Goal: Task Accomplishment & Management: Complete application form

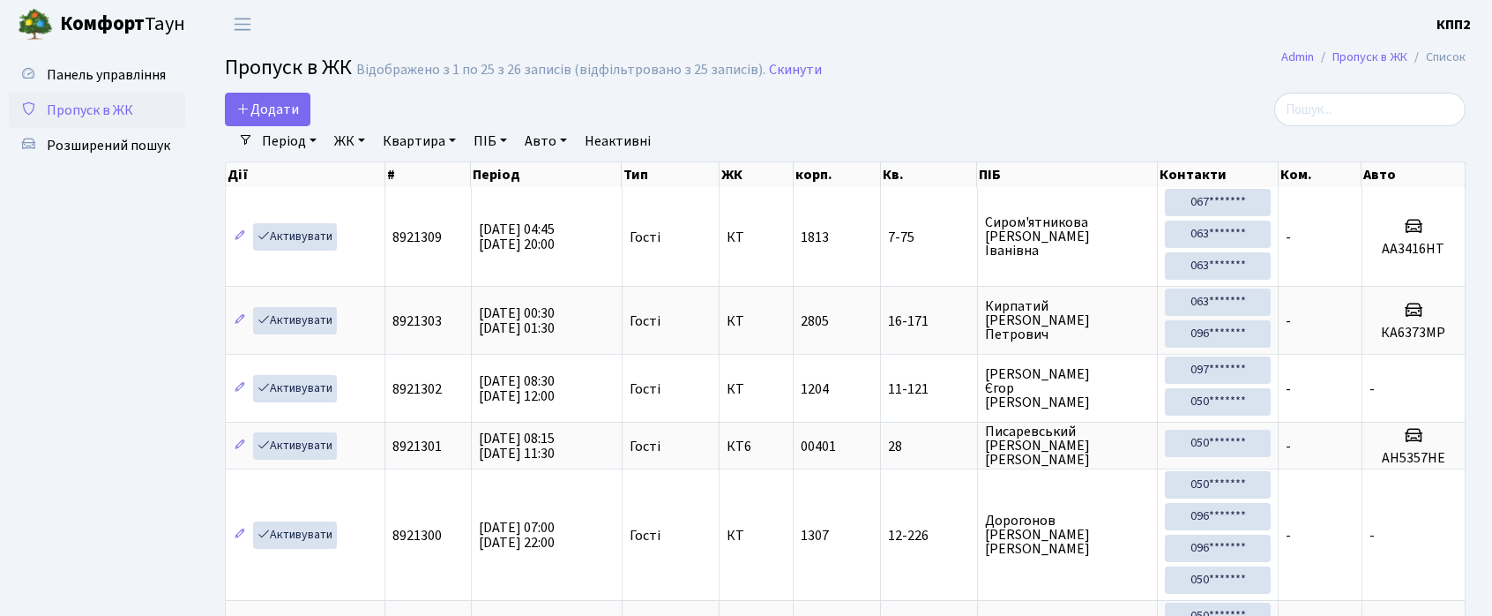
select select "25"
click at [247, 103] on icon at bounding box center [243, 108] width 14 height 14
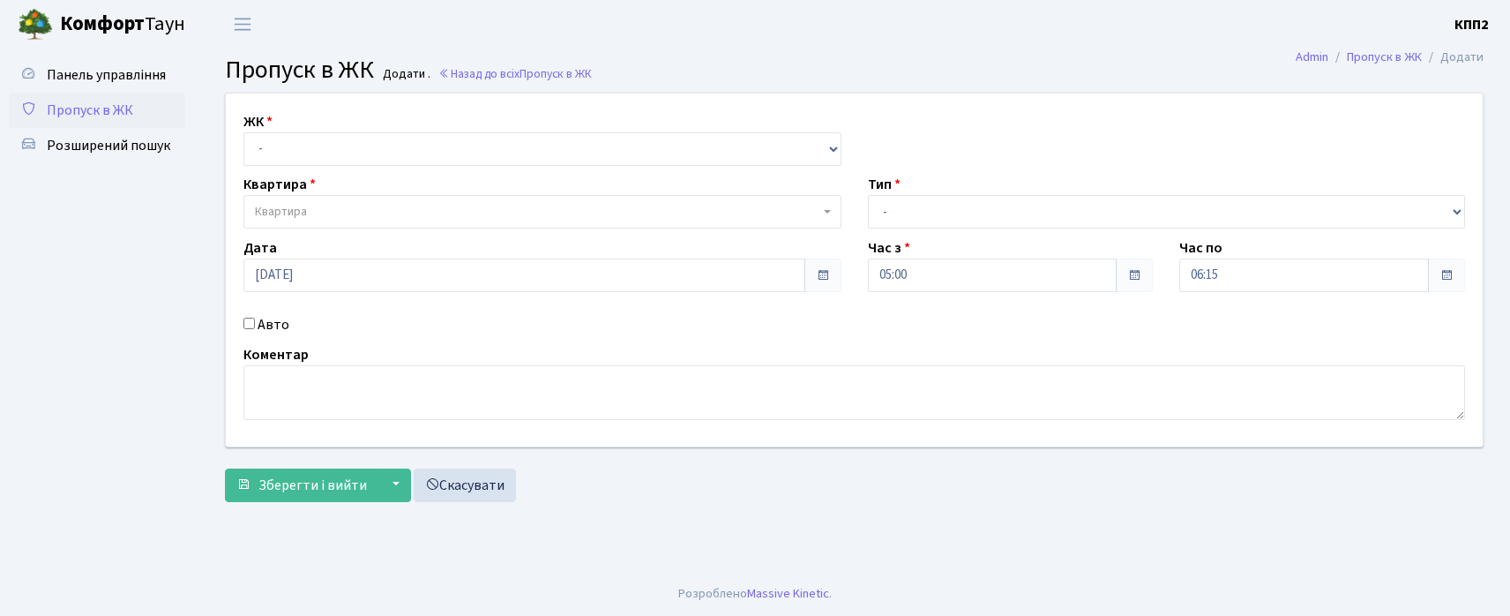
click at [305, 138] on select "- КТ, вул. Регенераторна, 4 КТ2, просп. Соборності, 17 КТ3, вул. Березнева, 16 …" at bounding box center [542, 149] width 598 height 34
select select "295"
click at [243, 132] on select "- КТ, вул. Регенераторна, 4 КТ2, просп. Соборності, 17 КТ3, вул. Березнева, 16 …" at bounding box center [542, 149] width 598 height 34
select select
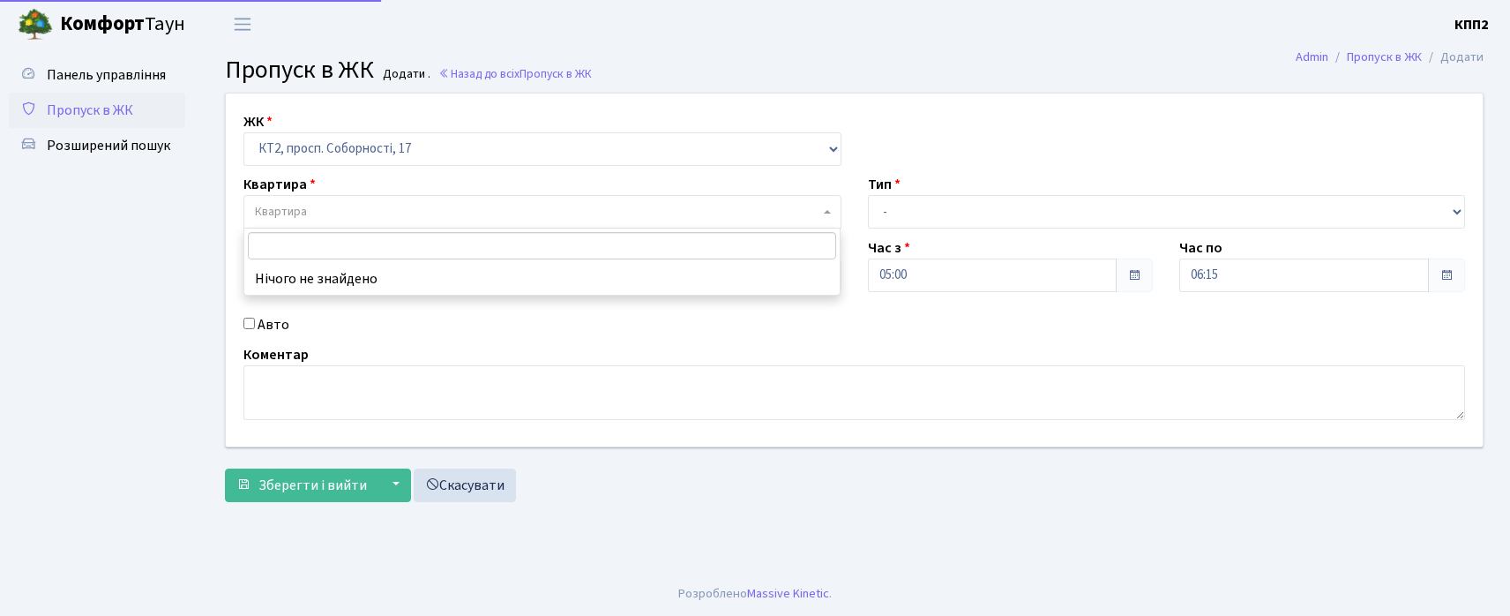
click at [361, 208] on span "Квартира" at bounding box center [537, 212] width 565 height 18
click at [248, 247] on input "65" at bounding box center [542, 245] width 588 height 27
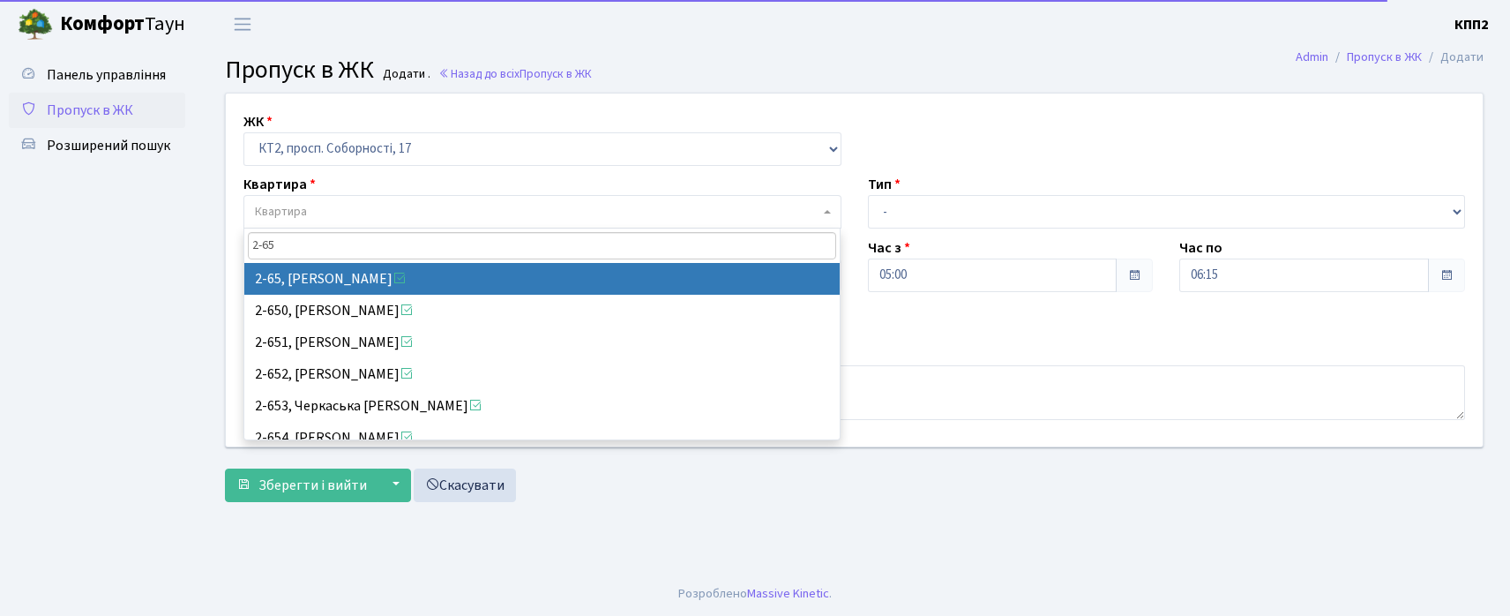
type input "2-65"
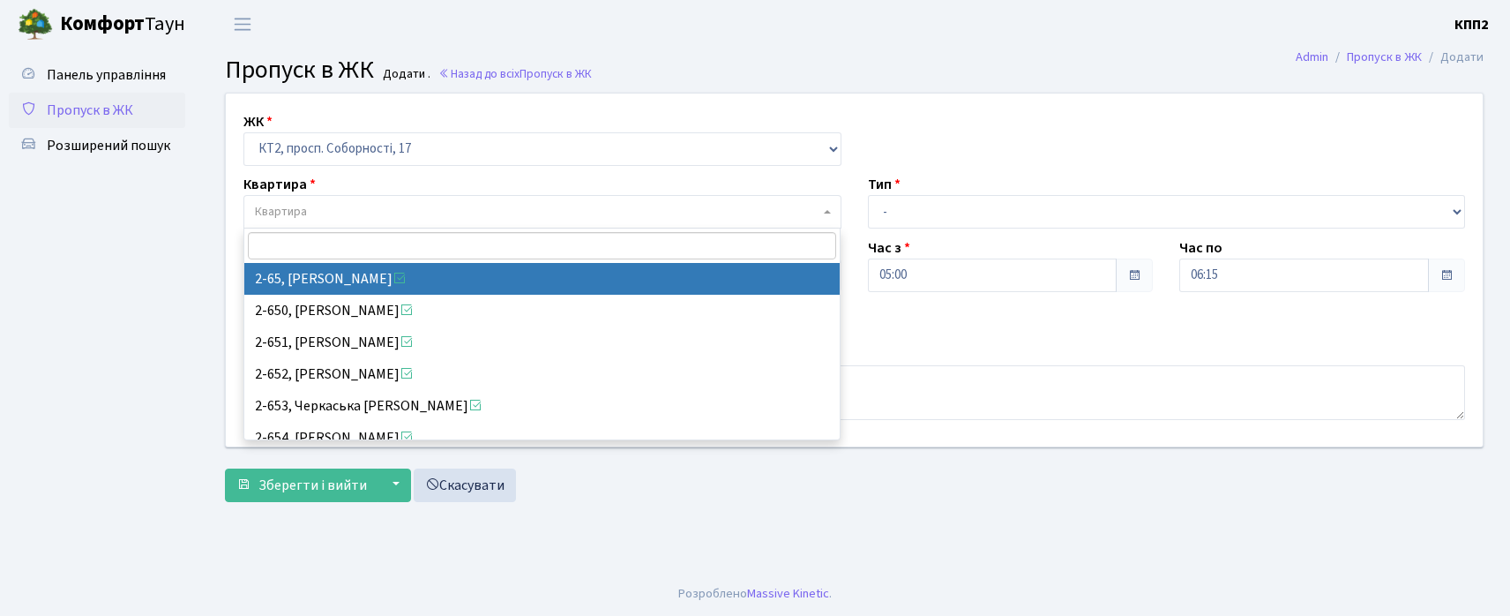
select select "15113"
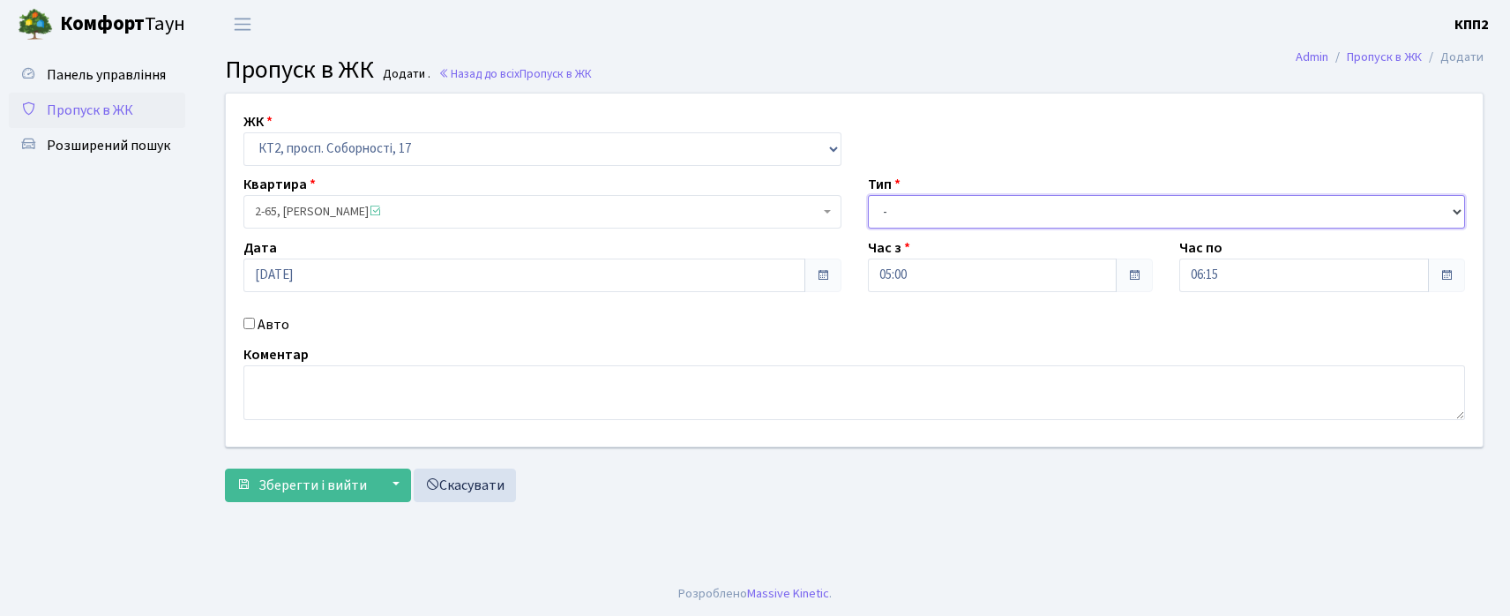
drag, startPoint x: 901, startPoint y: 213, endPoint x: 893, endPoint y: 234, distance: 21.8
click at [893, 234] on div "ЖК - КТ, вул. Регенераторна, 4 КТ2, просп. Соборності, 17 КТ3, вул. Березнева, …" at bounding box center [854, 269] width 1283 height 353
select select "2"
click at [868, 195] on select "- Доставка Таксі Гості Сервіс" at bounding box center [1167, 212] width 598 height 34
click at [248, 319] on input "Авто" at bounding box center [248, 323] width 11 height 11
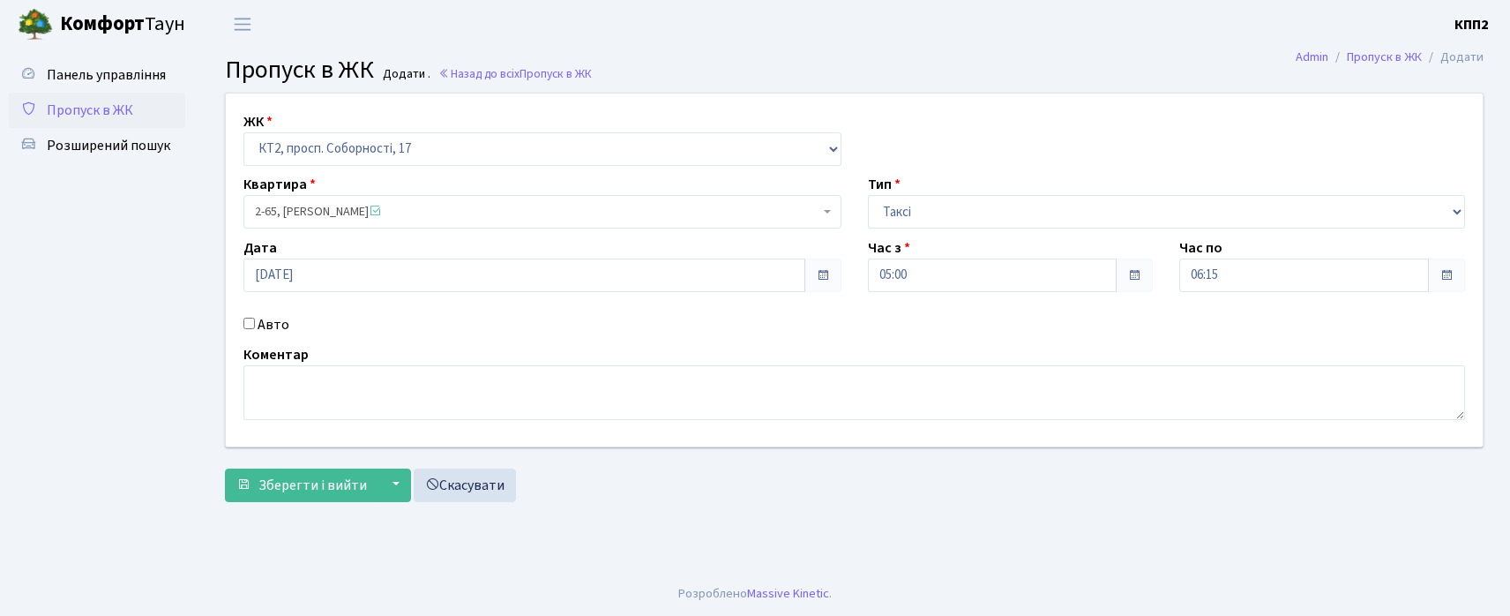
checkbox input "true"
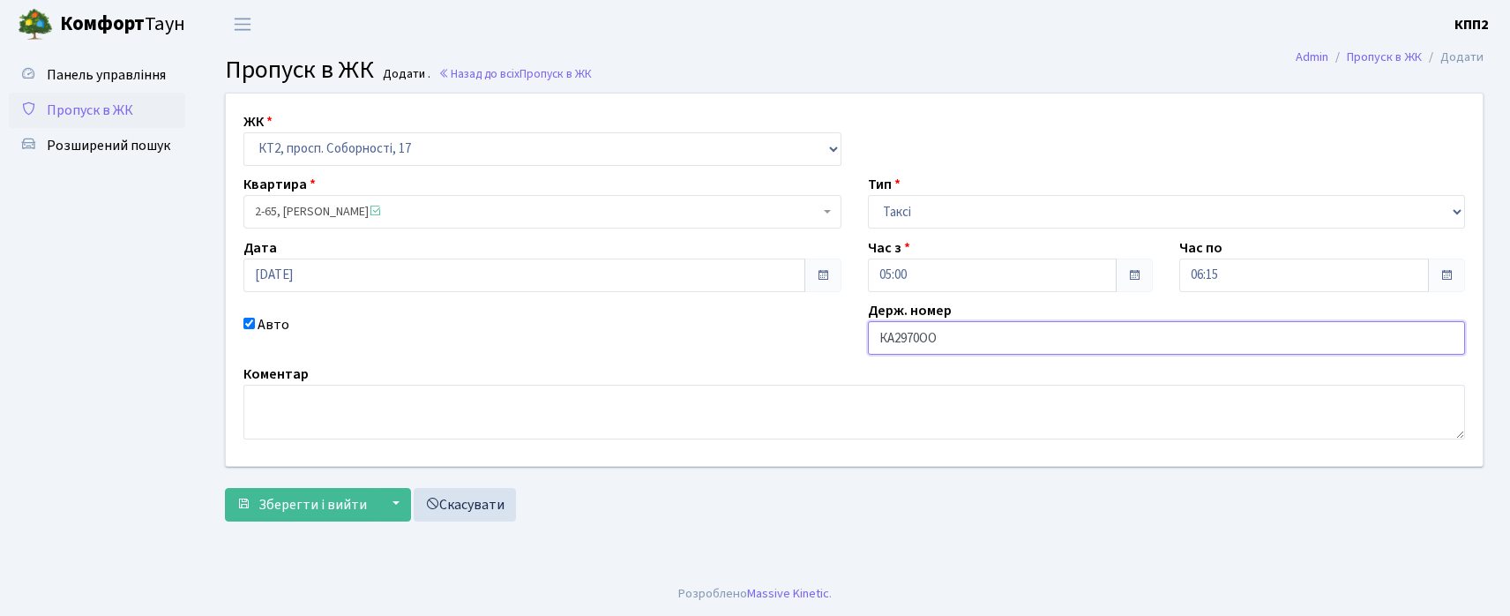
type input "КА2970ОО"
click at [337, 487] on form "ЖК - КТ, вул. Регенераторна, 4 КТ2, просп. Соборності, 17 КТ3, вул. Березнева, …" at bounding box center [854, 307] width 1259 height 429
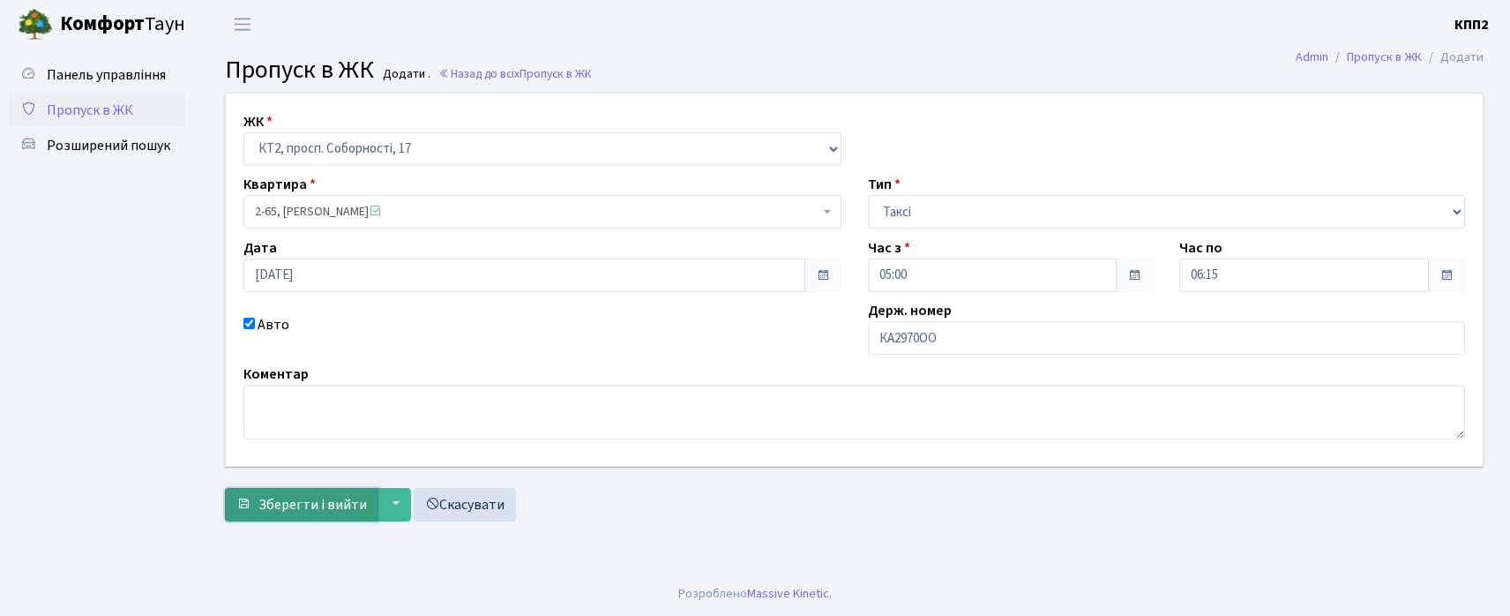
click at [326, 495] on span "Зберегти і вийти" at bounding box center [312, 504] width 108 height 19
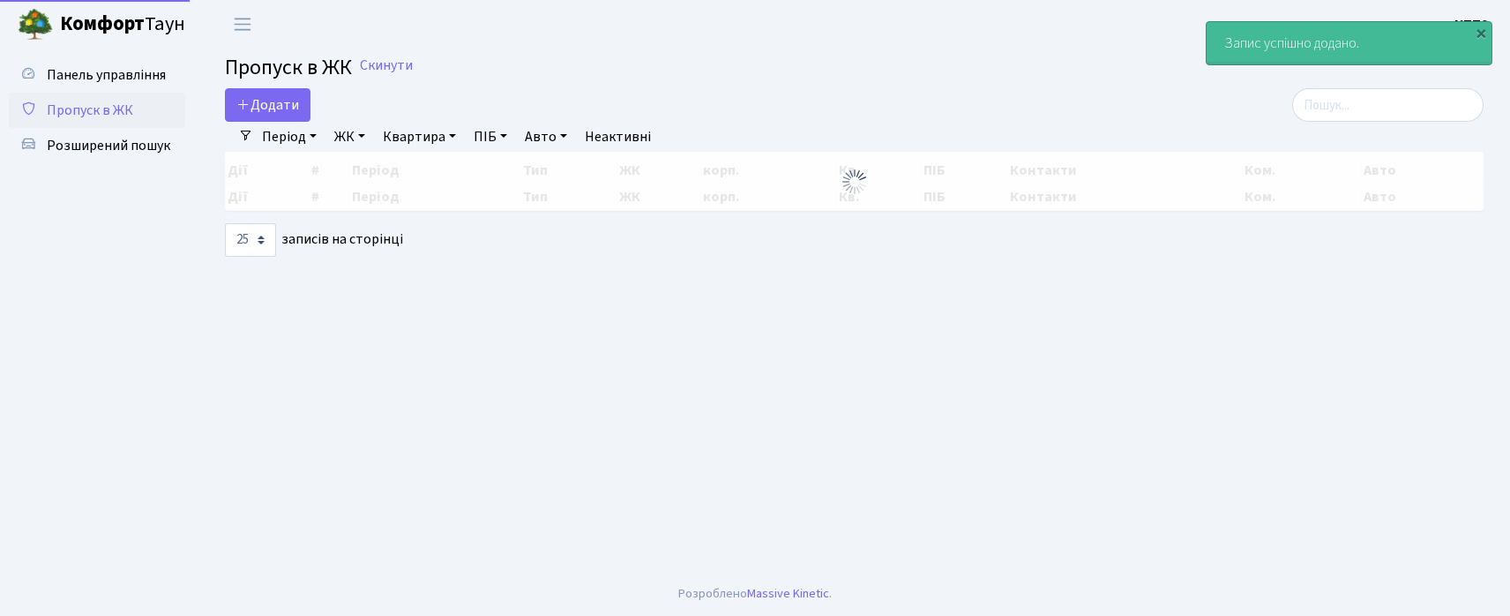
select select "25"
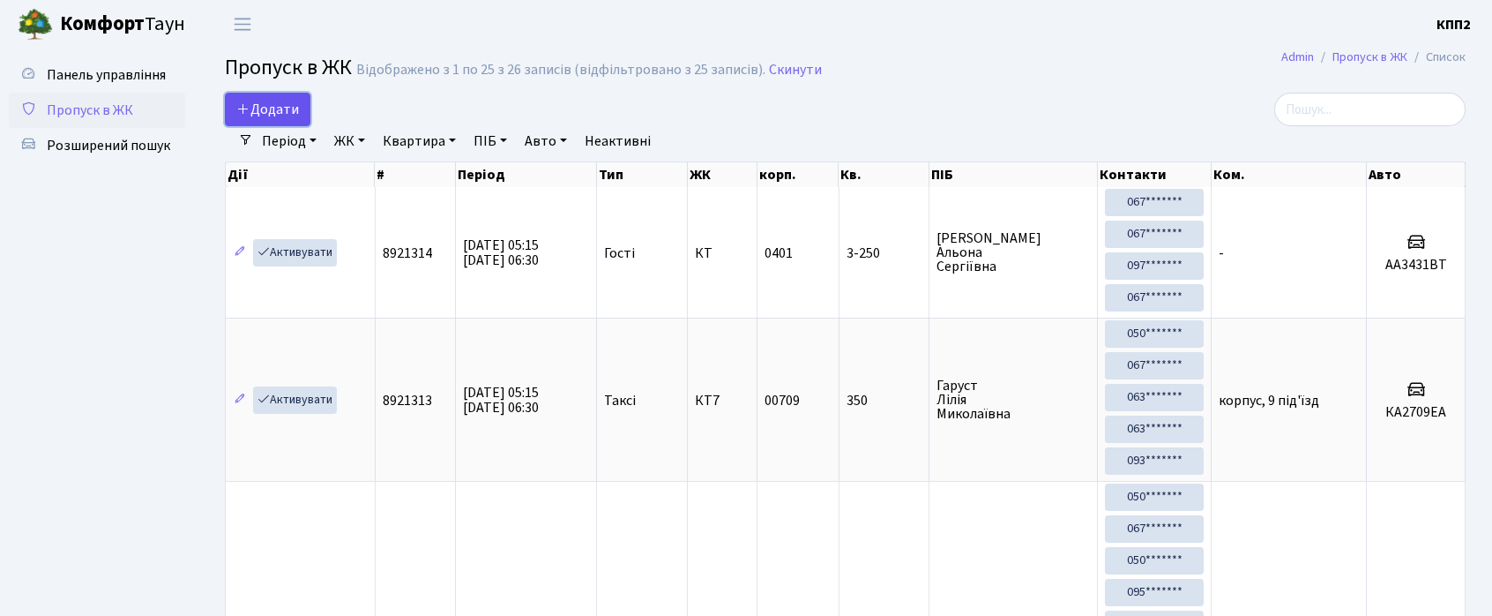
click at [272, 118] on span "Додати" at bounding box center [267, 109] width 63 height 19
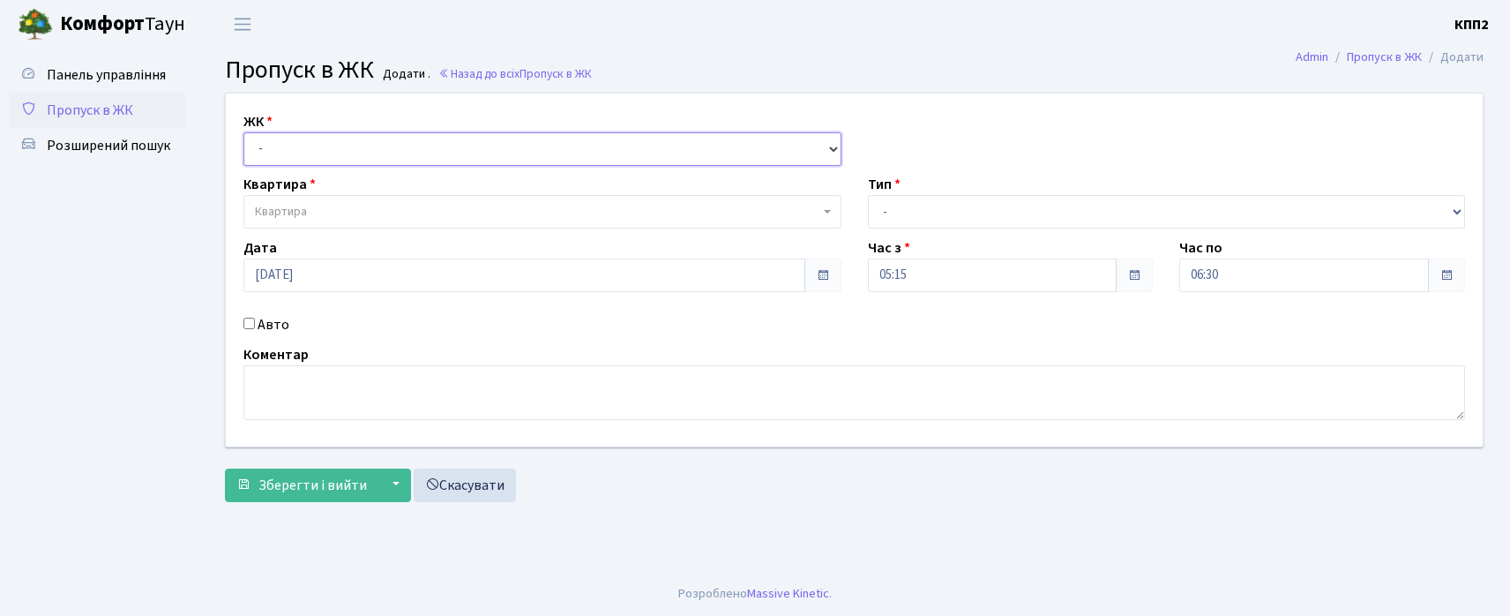
click at [293, 142] on select "- КТ, вул. Регенераторна, 4 КТ2, просп. Соборності, 17 КТ3, вул. Березнева, 16 …" at bounding box center [542, 149] width 598 height 34
select select "302"
click at [243, 132] on select "- КТ, вул. Регенераторна, 4 КТ2, просп. Соборності, 17 КТ3, вул. Березнева, 16 …" at bounding box center [542, 149] width 598 height 34
select select
click at [393, 223] on span "Квартира" at bounding box center [542, 212] width 598 height 34
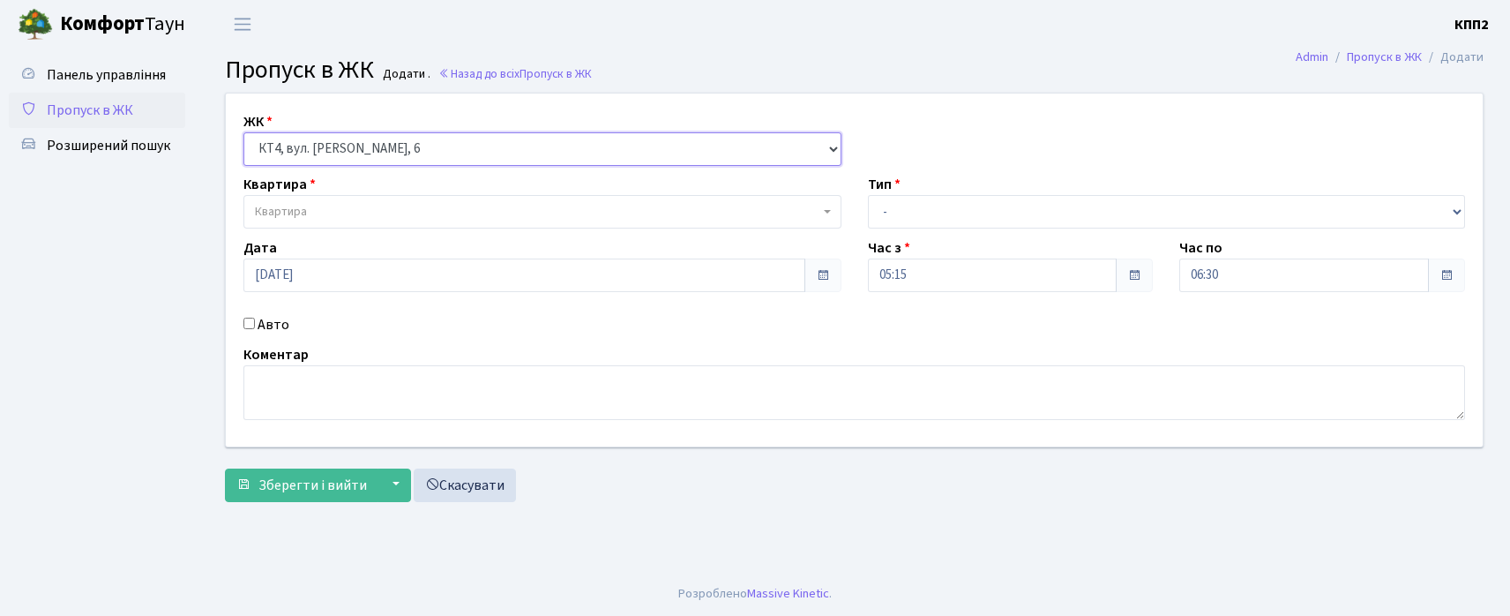
drag, startPoint x: 437, startPoint y: 138, endPoint x: 428, endPoint y: 150, distance: 15.0
click at [438, 138] on select "- КТ, вул. Регенераторна, 4 КТ2, просп. Соборності, 17 КТ3, вул. Березнева, 16 …" at bounding box center [542, 149] width 598 height 34
select select "295"
click at [243, 132] on select "- КТ, вул. Регенераторна, 4 КТ2, просп. Соборності, 17 КТ3, вул. Березнева, 16 …" at bounding box center [542, 149] width 598 height 34
select select
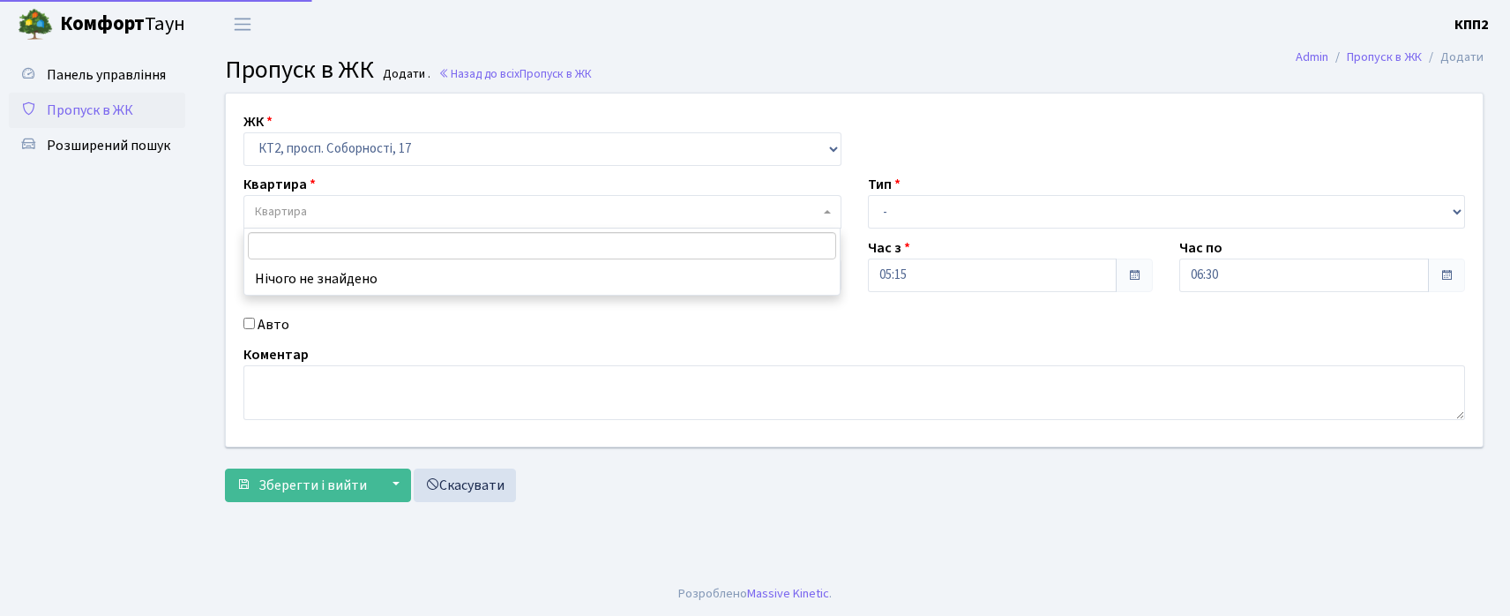
click at [360, 216] on span "Квартира" at bounding box center [537, 212] width 565 height 18
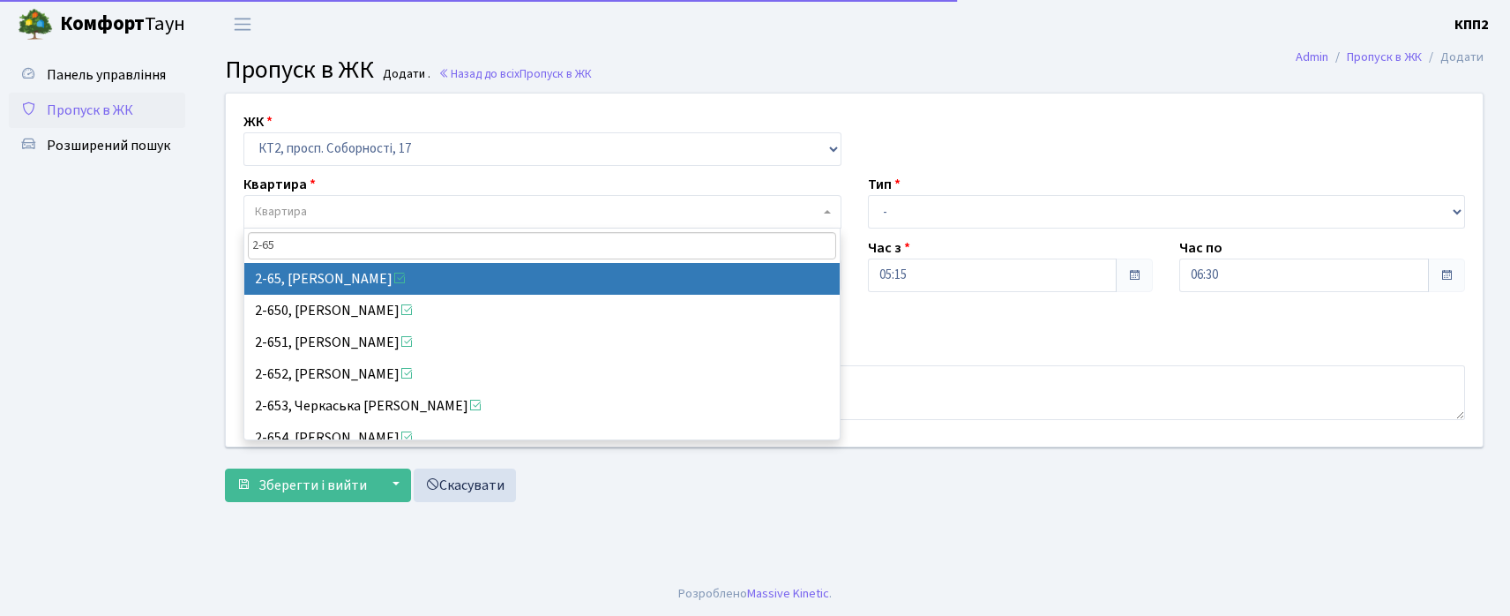
type input "2-65"
select select "15113"
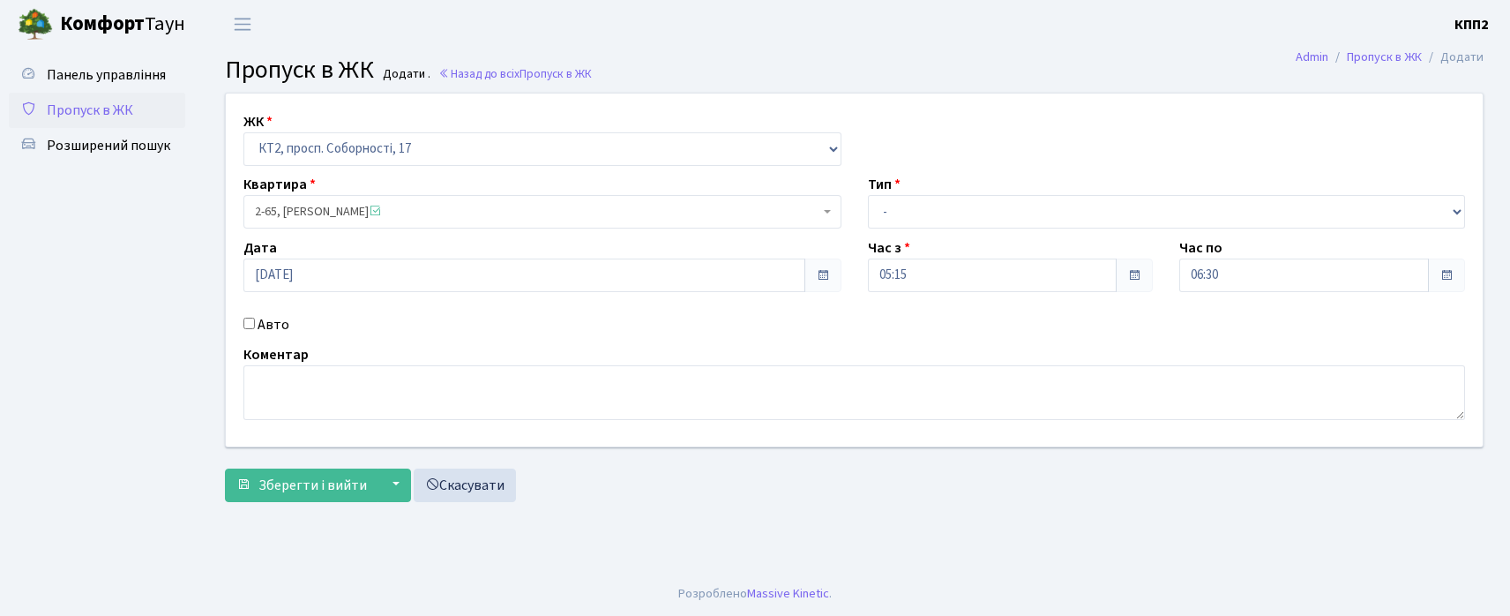
click at [247, 319] on input "Авто" at bounding box center [248, 323] width 11 height 11
checkbox input "true"
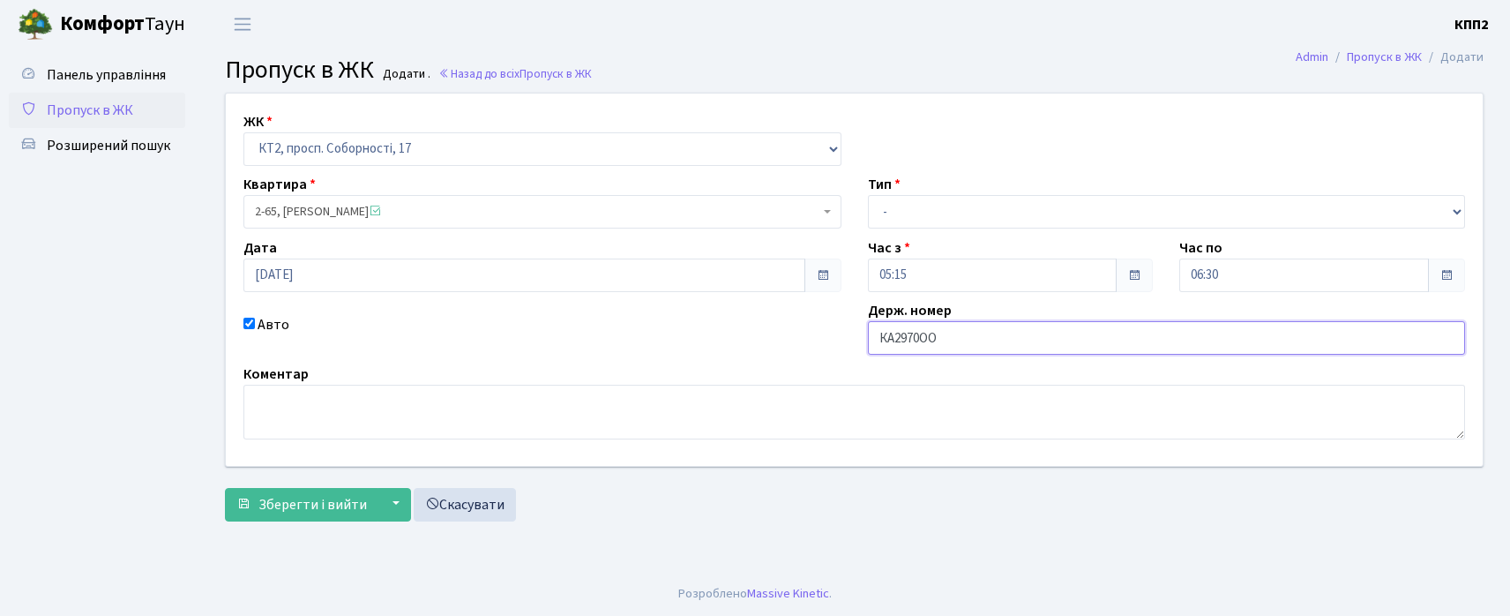
type input "КА2970ОО"
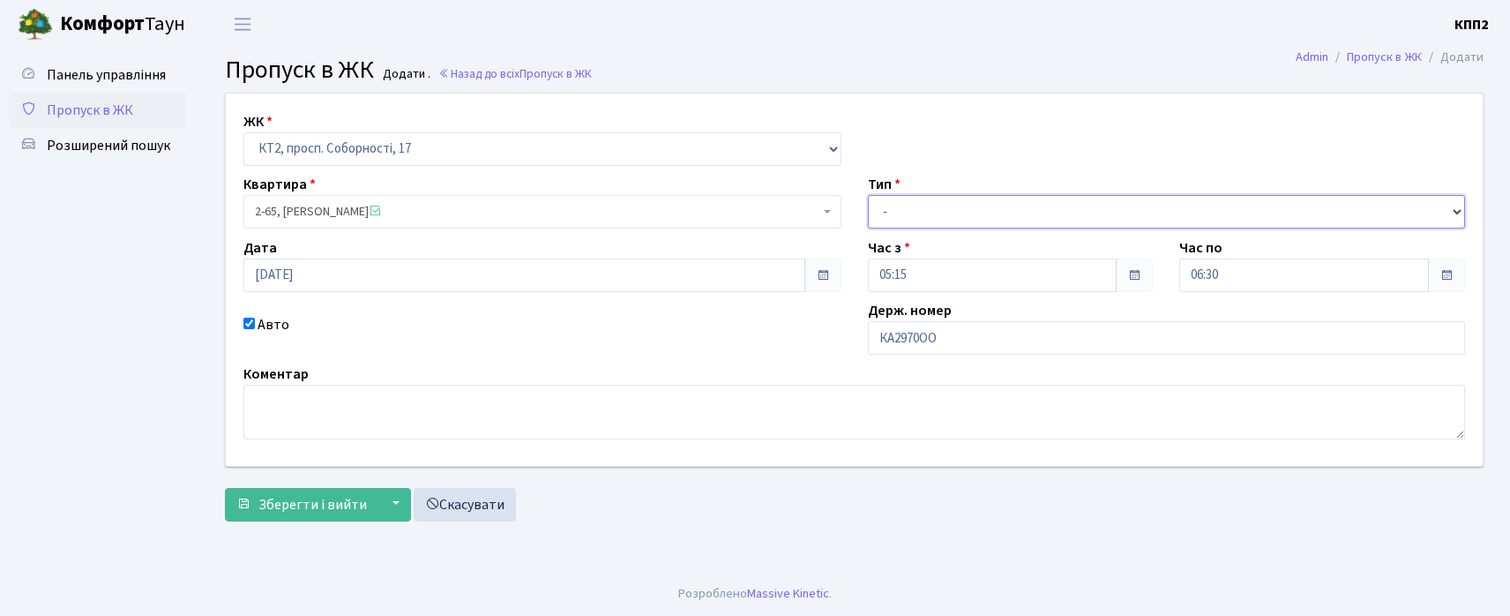
click at [943, 215] on select "- Доставка Таксі Гості Сервіс" at bounding box center [1167, 212] width 598 height 34
select select "2"
click at [868, 195] on select "- Доставка Таксі Гості Сервіс" at bounding box center [1167, 212] width 598 height 34
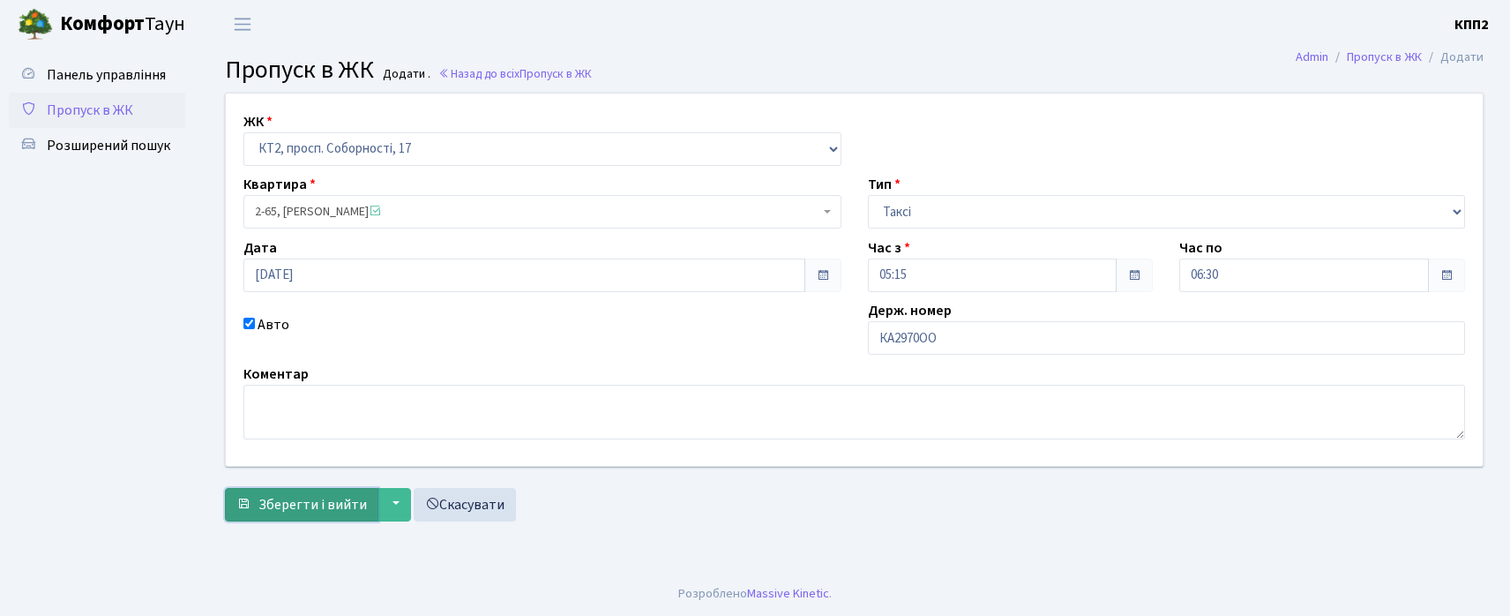
click at [323, 509] on span "Зберегти і вийти" at bounding box center [312, 504] width 108 height 19
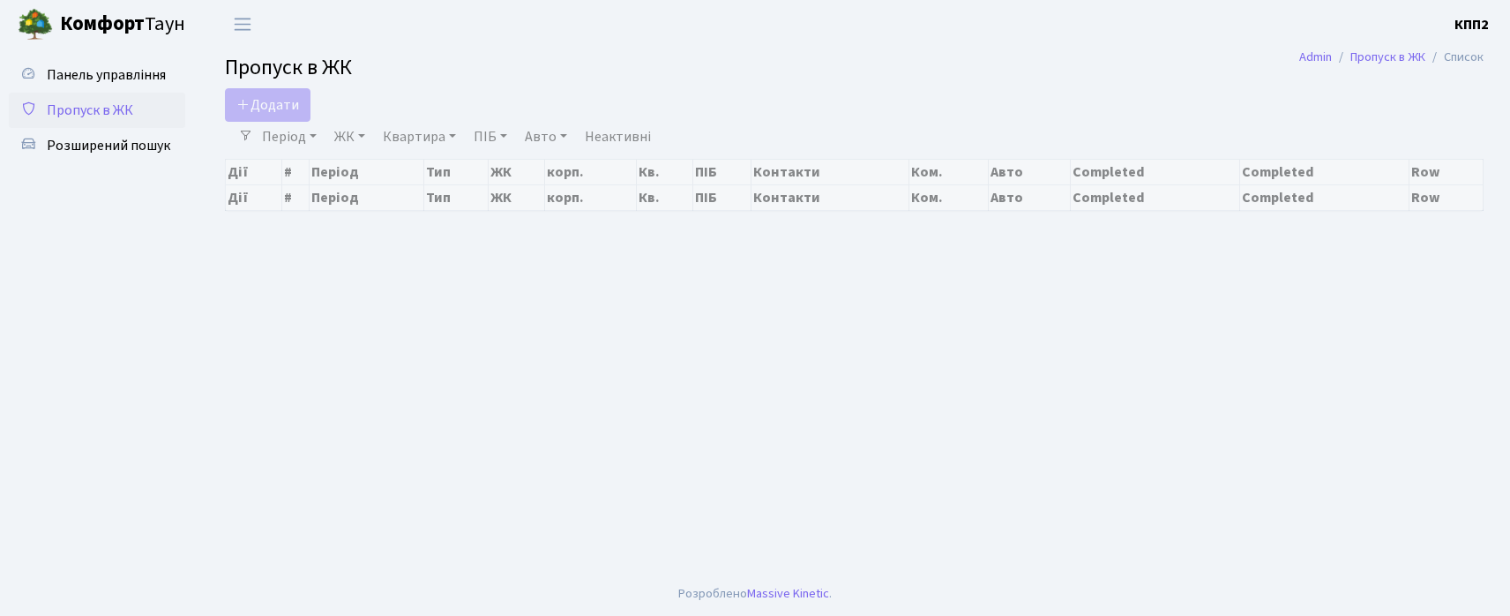
select select "25"
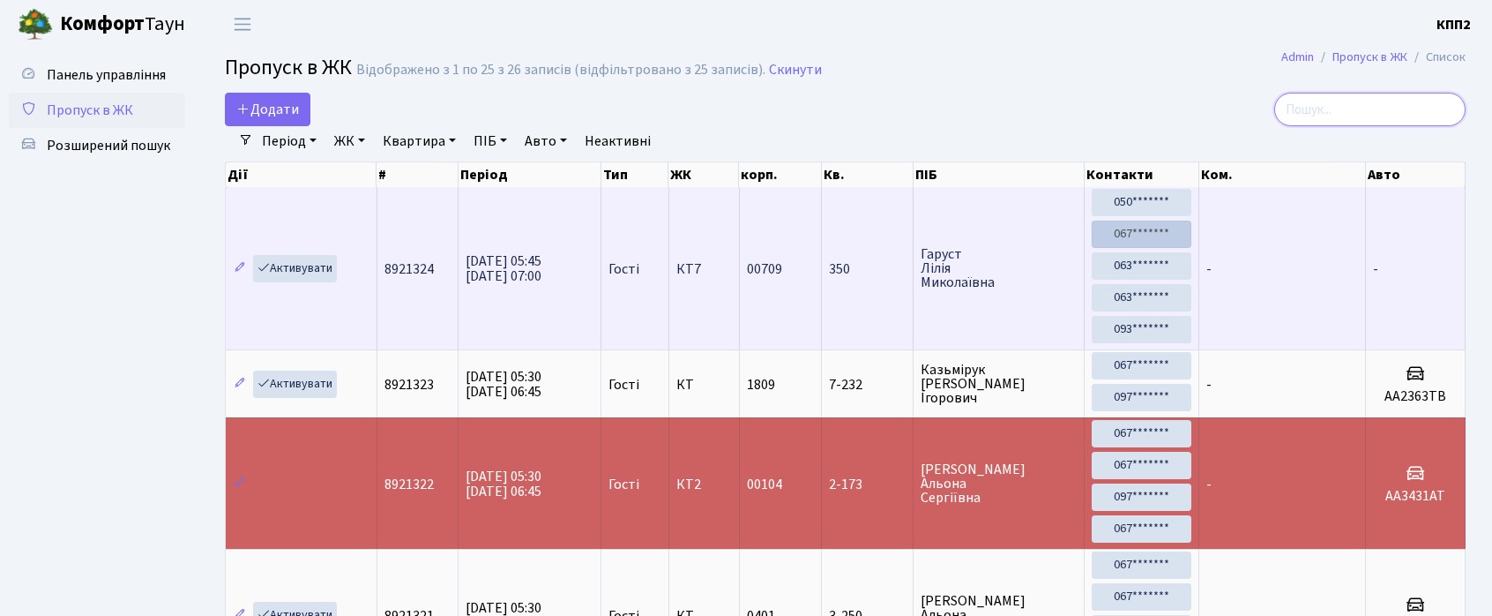
drag, startPoint x: 1342, startPoint y: 113, endPoint x: 1124, endPoint y: 241, distance: 253.4
click at [1349, 113] on input "search" at bounding box center [1370, 110] width 191 height 34
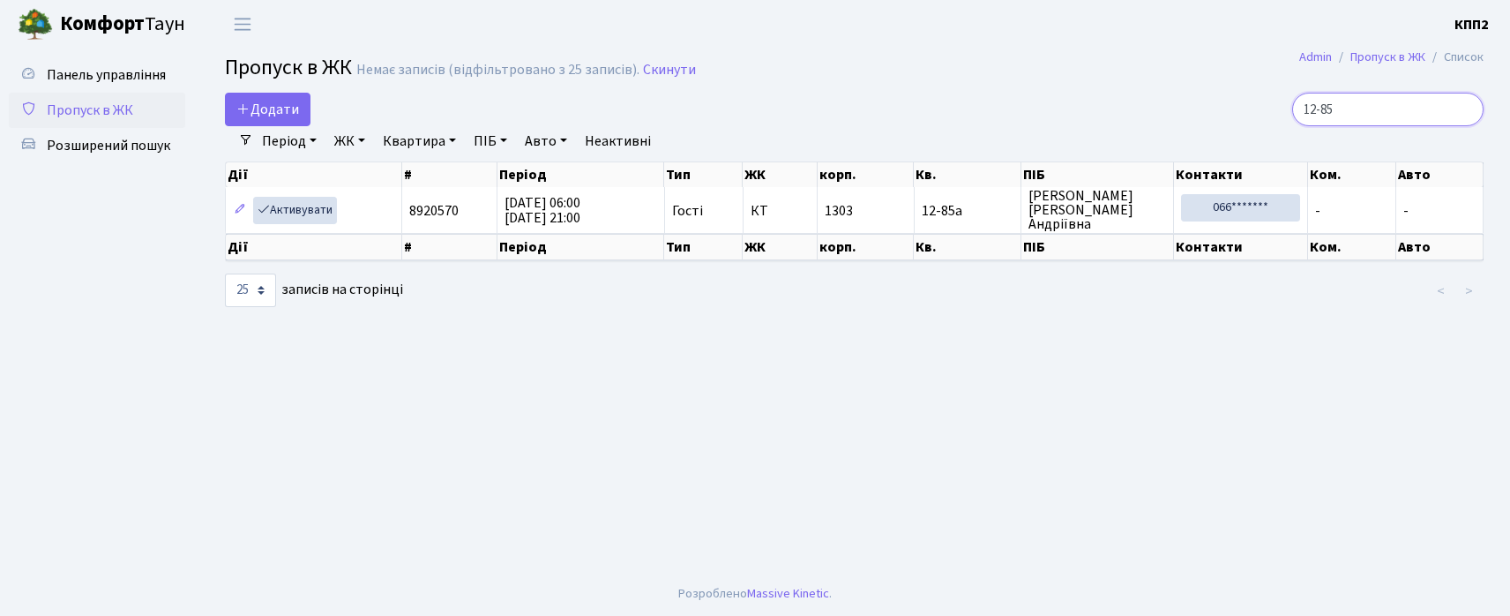
type input "12-85"
click at [83, 93] on link "Пропуск в ЖК" at bounding box center [97, 110] width 176 height 35
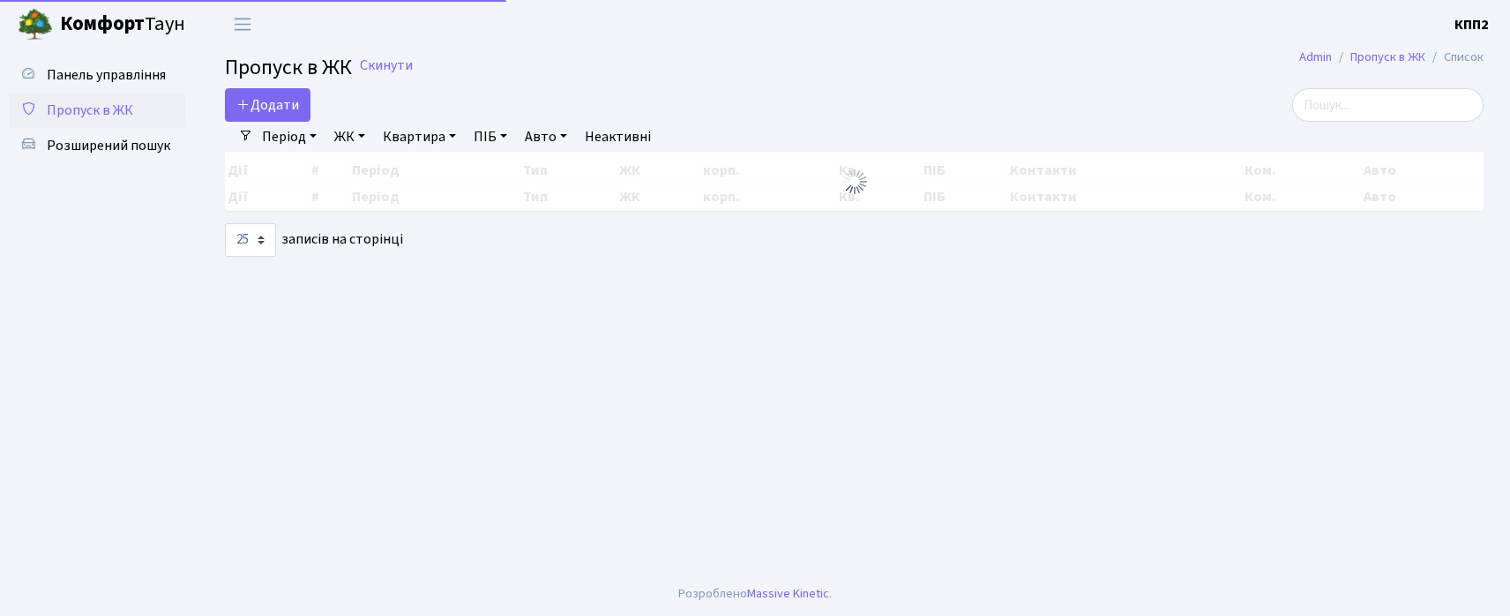
select select "25"
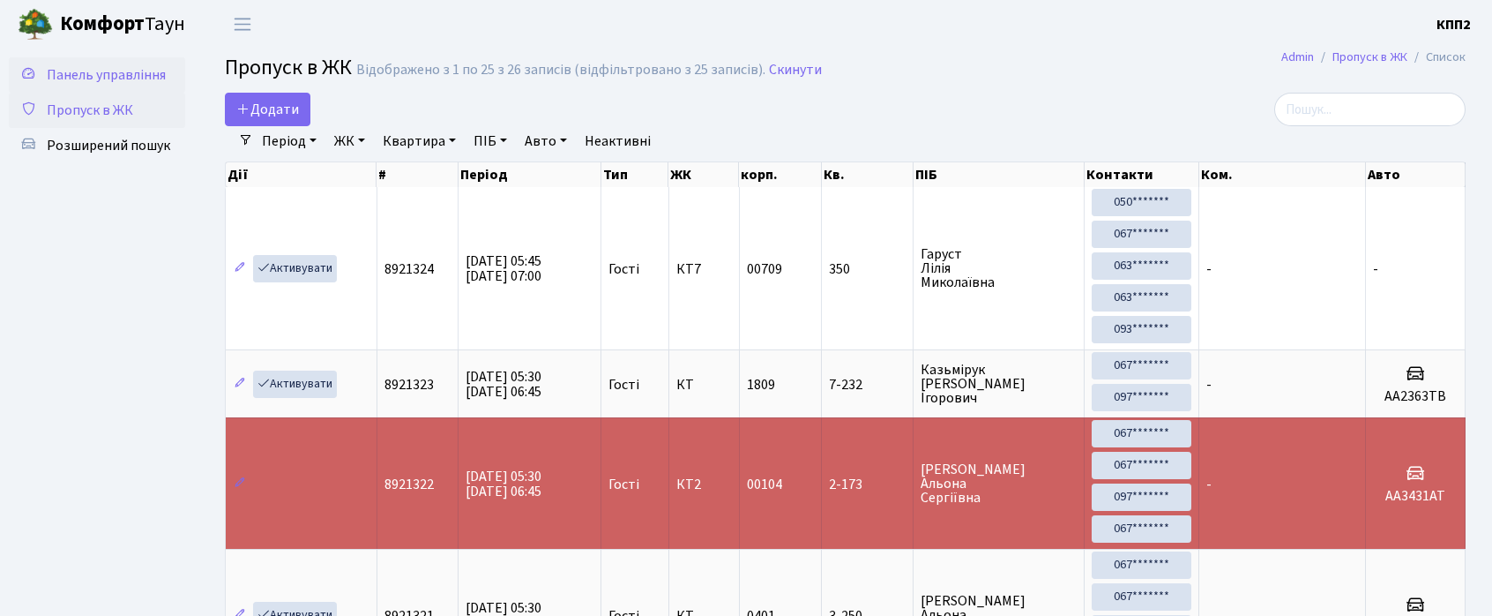
click at [110, 71] on span "Панель управління" at bounding box center [106, 74] width 119 height 19
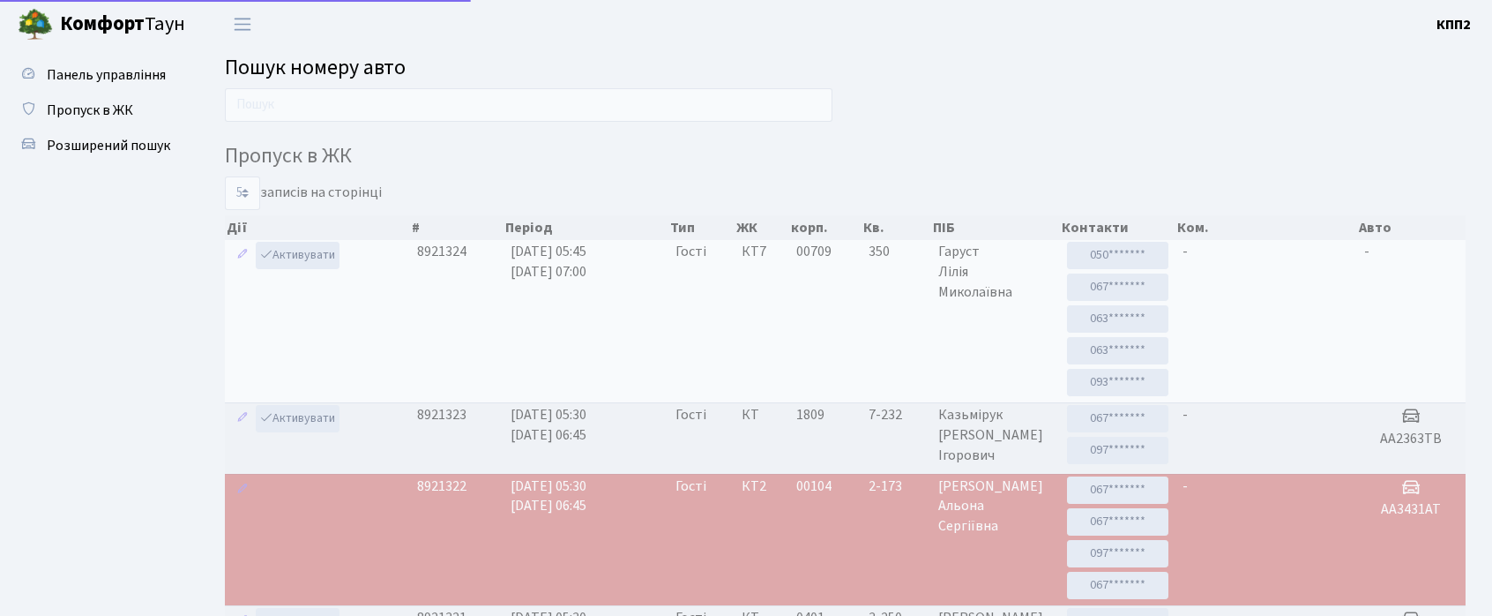
click at [268, 107] on input "text" at bounding box center [529, 105] width 608 height 34
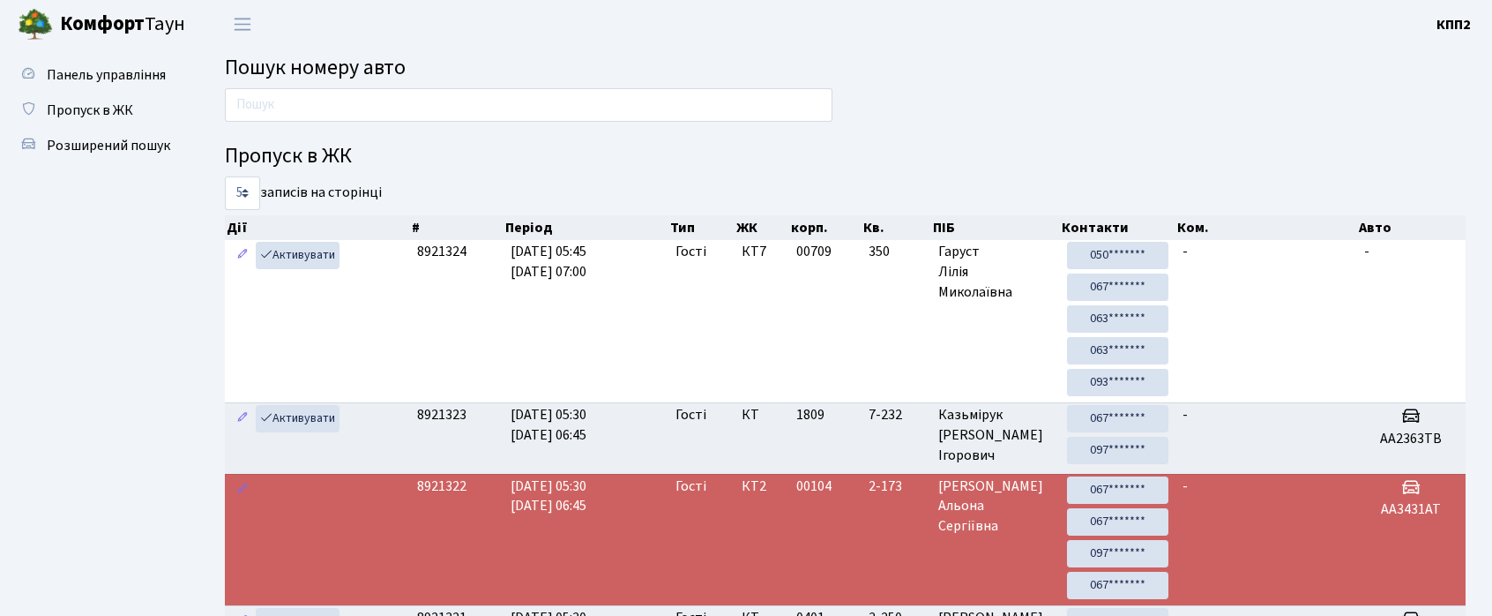
click at [350, 605] on td at bounding box center [317, 539] width 185 height 131
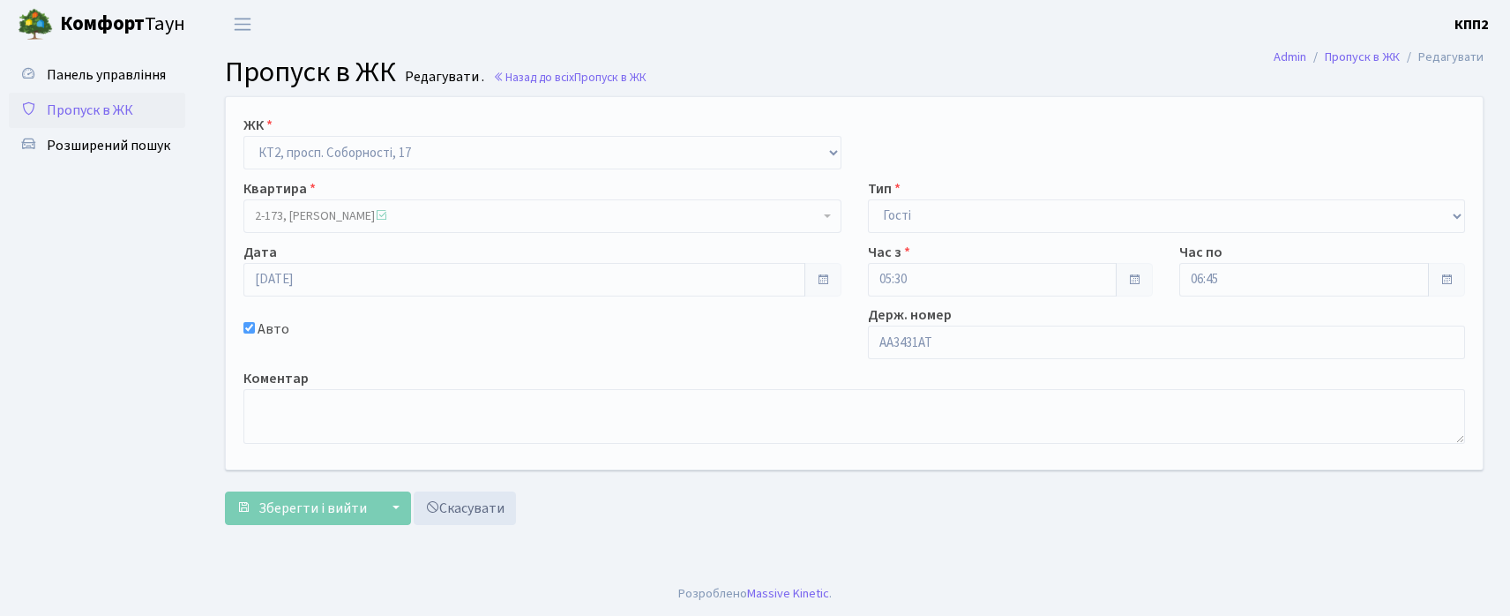
drag, startPoint x: 103, startPoint y: 202, endPoint x: 104, endPoint y: 188, distance: 14.1
click at [103, 202] on ul "Панель управління Пропуск в ЖК Розширений пошук" at bounding box center [97, 309] width 176 height 505
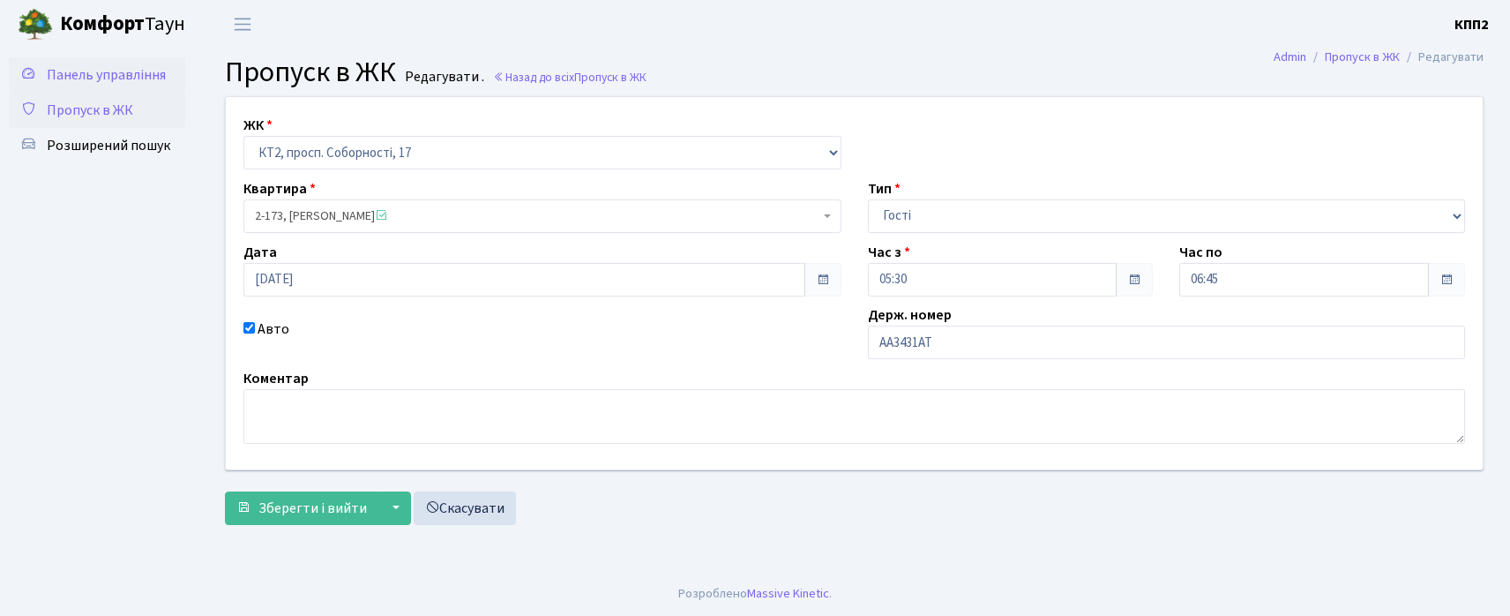
click at [107, 68] on span "Панель управління" at bounding box center [106, 74] width 119 height 19
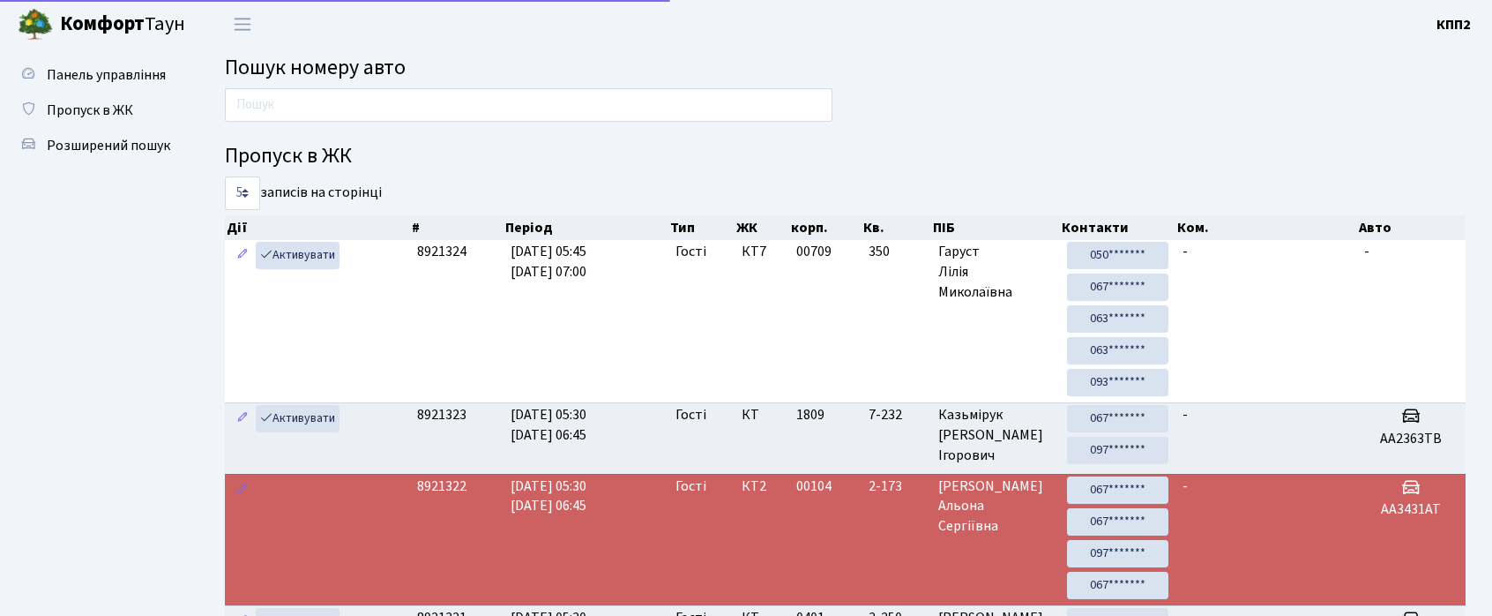
click at [295, 136] on div "Пропуск в ЖК 5 10 25 50 записів на сторінці Дії # Період Тип ЖК корп. Кв. ПІБ К…" at bounding box center [846, 572] width 1268 height 969
click at [295, 114] on input "text" at bounding box center [529, 105] width 608 height 34
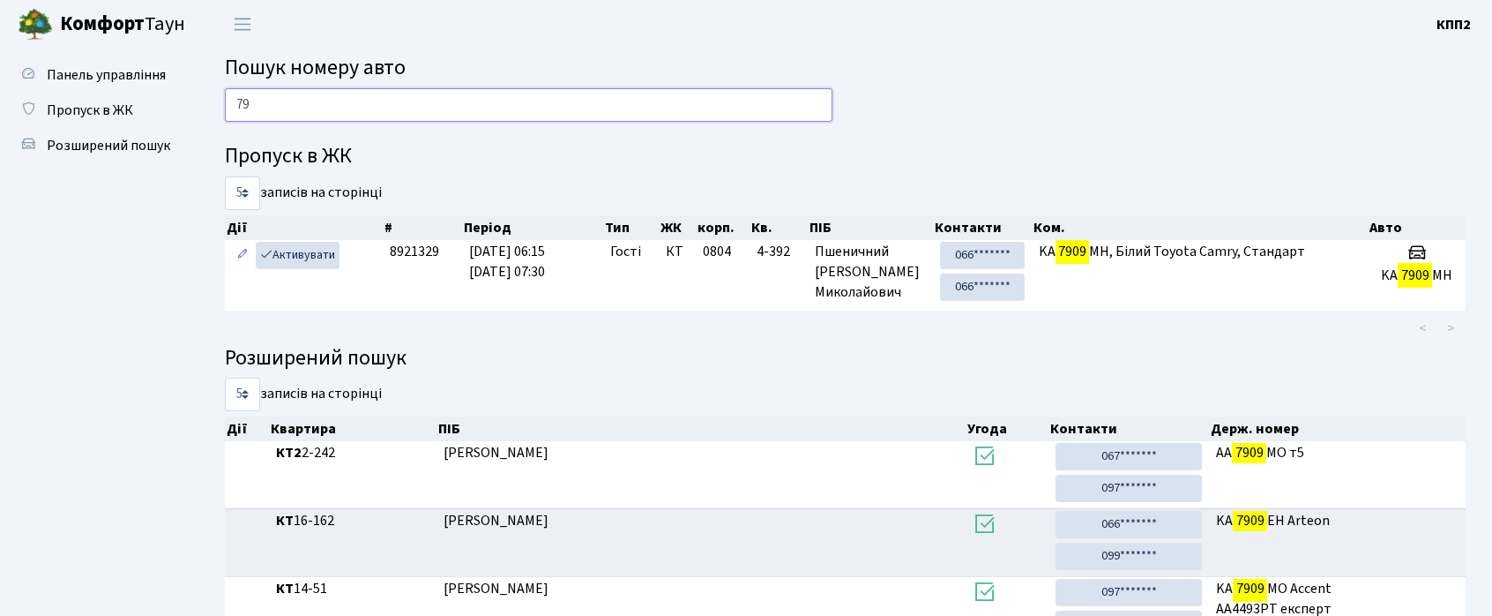
type input "7"
